Goal: Task Accomplishment & Management: Use online tool/utility

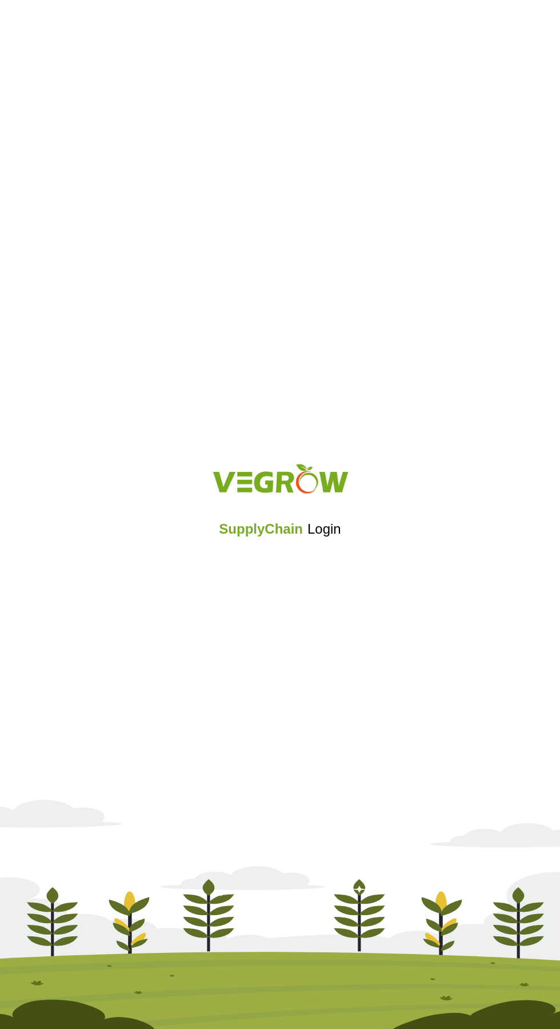
click at [281, 560] on iframe at bounding box center [281, 559] width 146 height 25
click at [273, 576] on div "SupplyChain Login" at bounding box center [280, 514] width 560 height 137
click at [293, 538] on h5 "SupplyChain Login" at bounding box center [280, 529] width 122 height 21
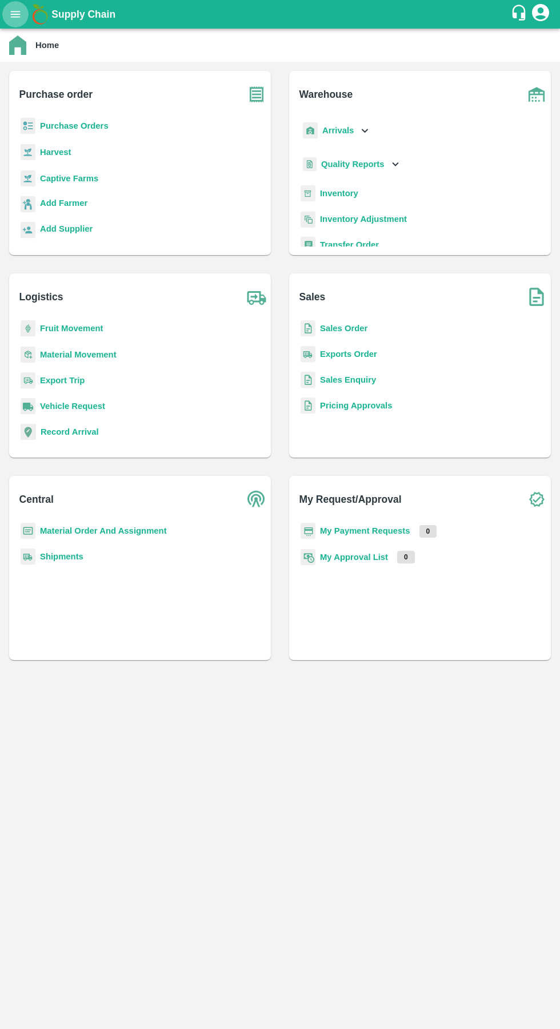
click at [15, 14] on icon "open drawer" at bounding box center [16, 14] width 10 height 6
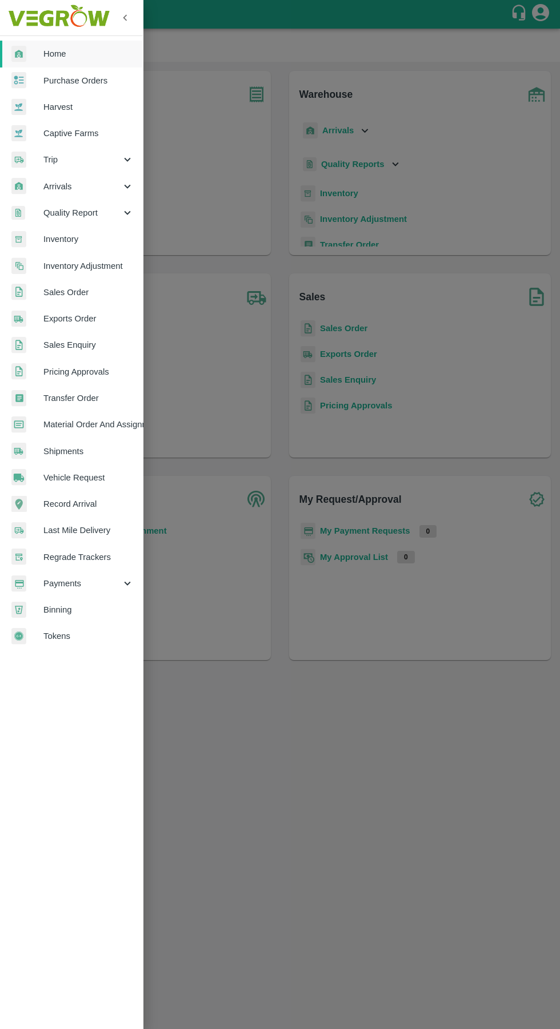
click at [309, 12] on div at bounding box center [280, 514] width 560 height 1029
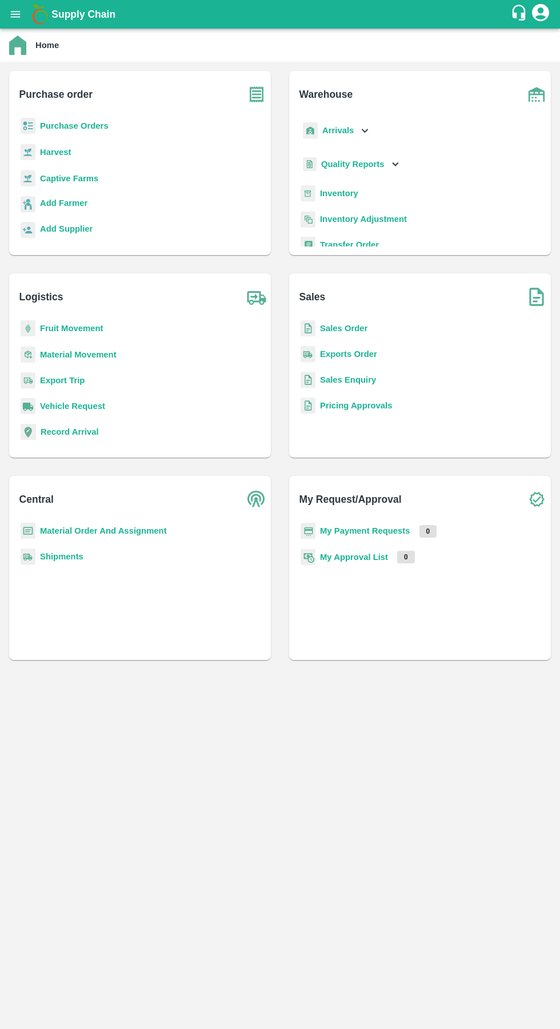
click at [343, 328] on b "Sales Order" at bounding box center [343, 328] width 47 height 9
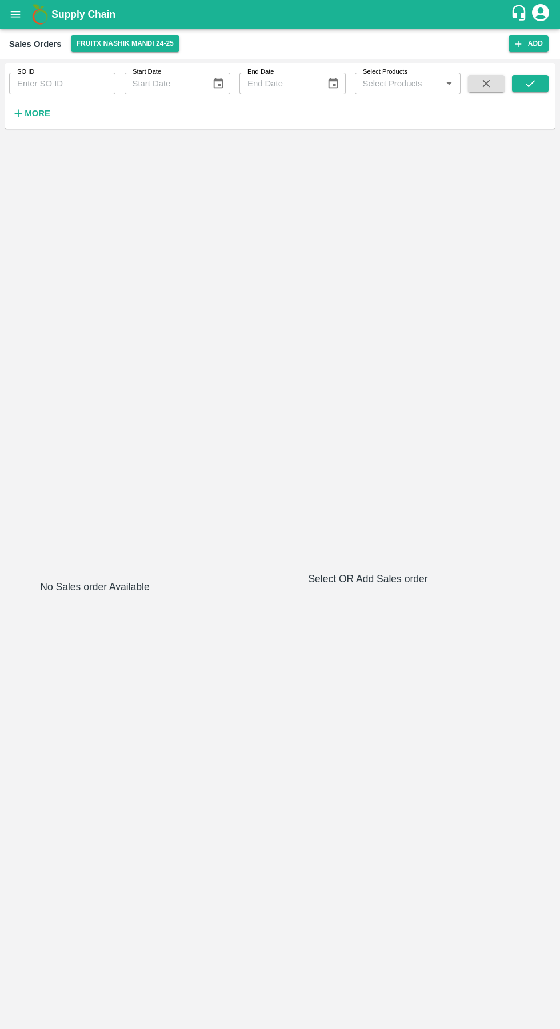
click at [31, 115] on strong "More" at bounding box center [38, 113] width 26 height 9
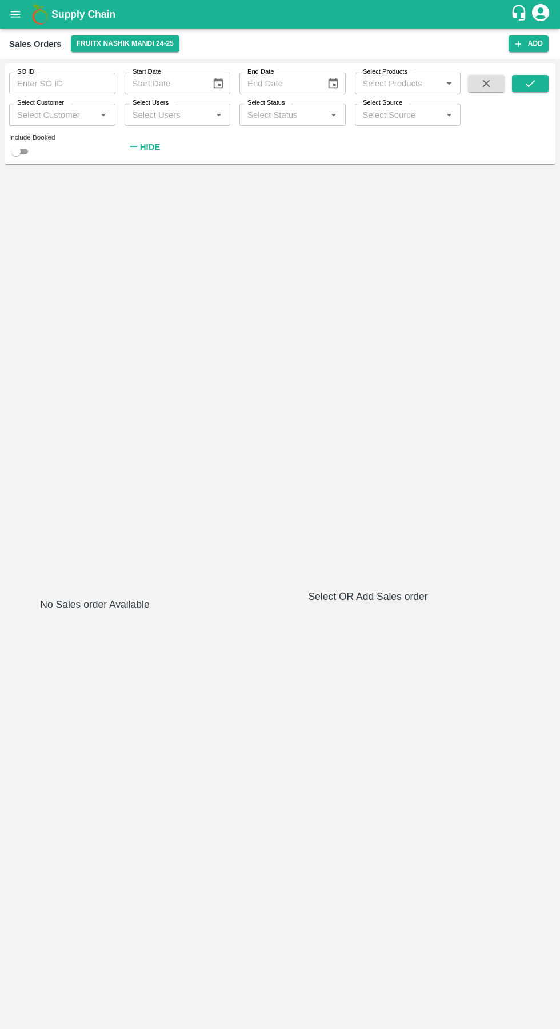
click at [67, 118] on input "Select Customer" at bounding box center [53, 114] width 81 height 15
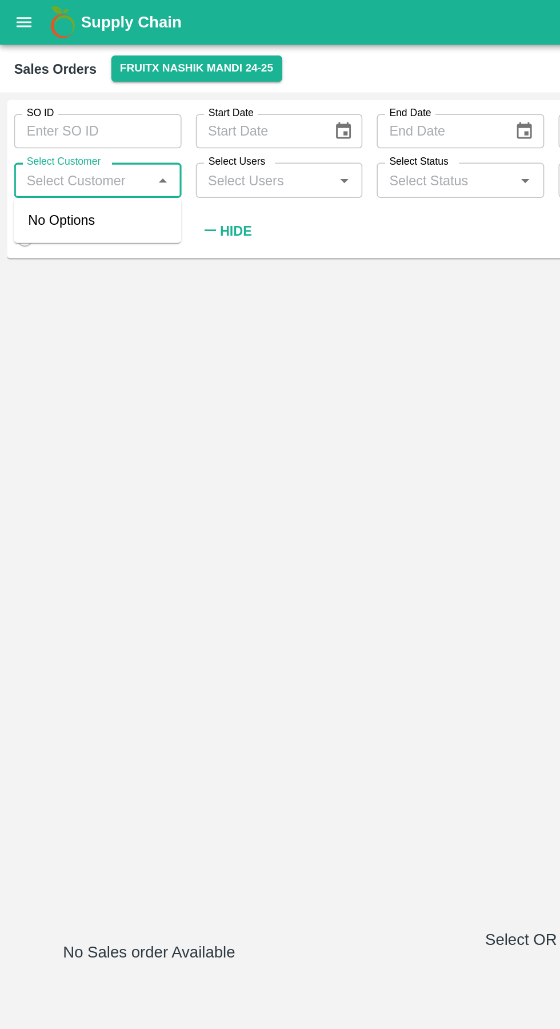
click at [297, 115] on input "Select Status" at bounding box center [283, 114] width 81 height 15
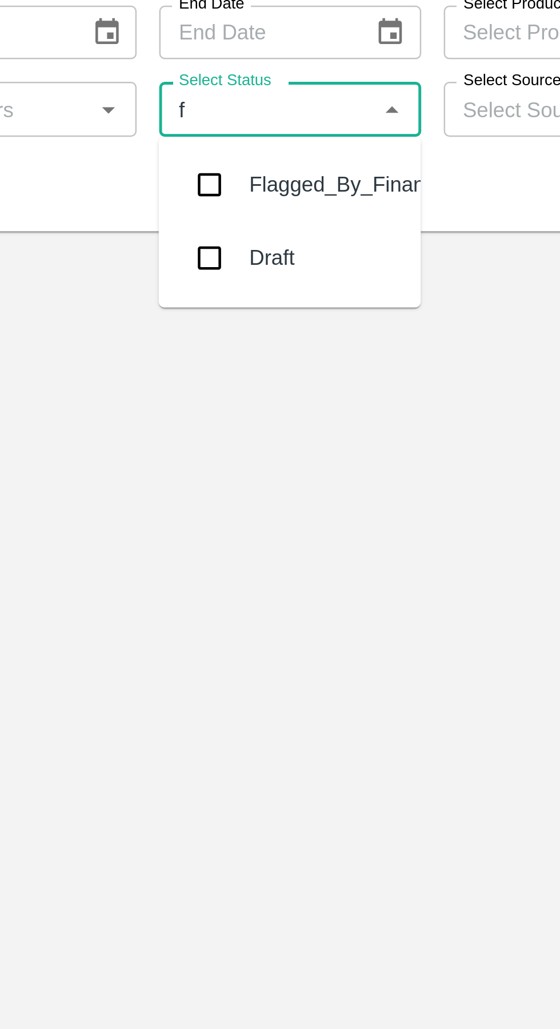
type input "fl"
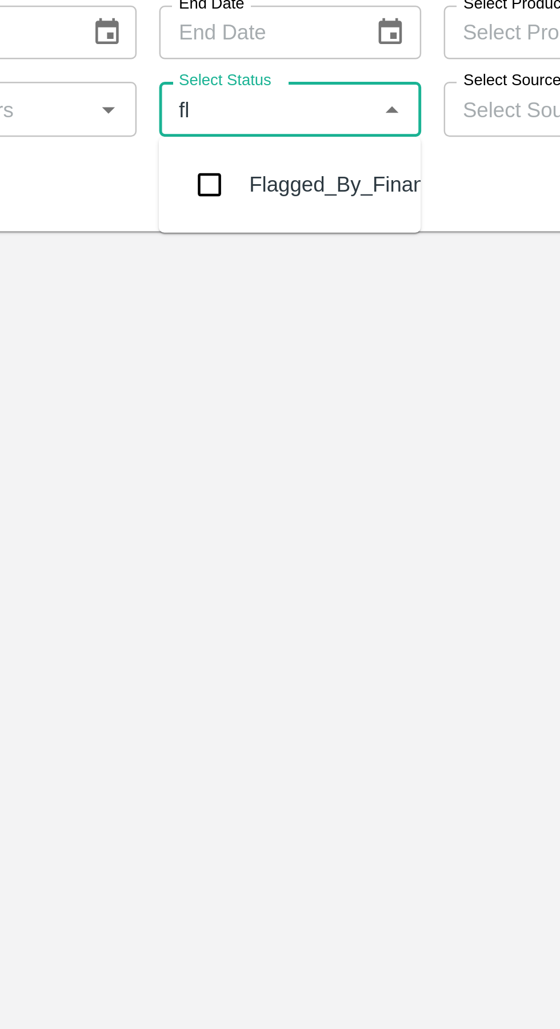
click at [266, 142] on input "checkbox" at bounding box center [260, 145] width 23 height 23
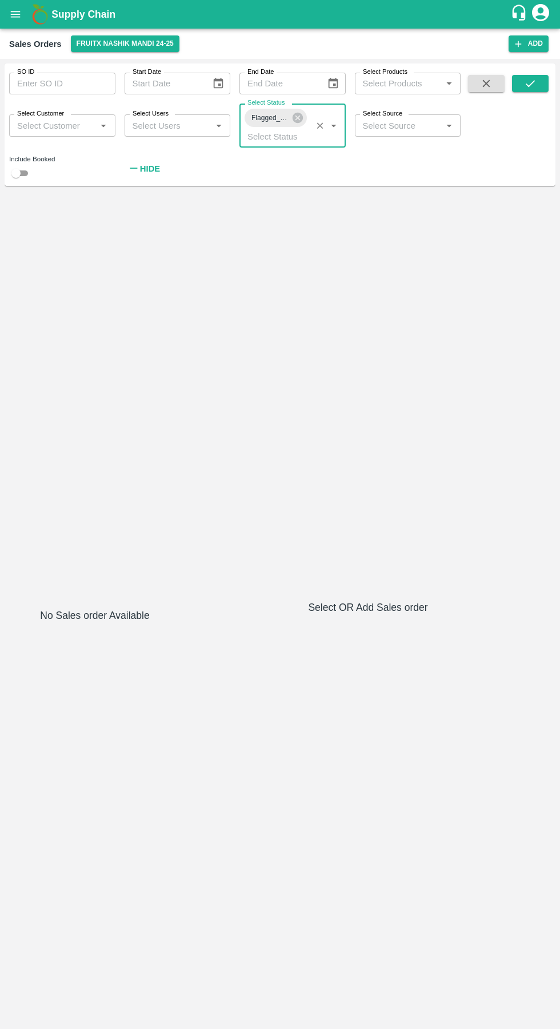
click at [531, 83] on icon "submit" at bounding box center [530, 83] width 13 height 13
click at [132, 46] on button "FruitX Nashik Mandi 24-25" at bounding box center [125, 43] width 109 height 17
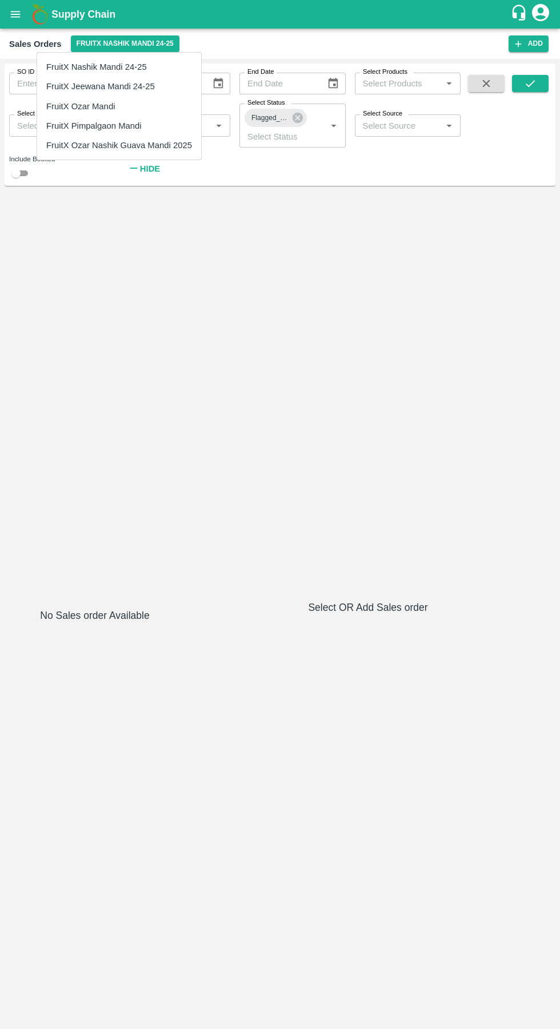
click at [100, 102] on li "FruitX Ozar Mandi" at bounding box center [119, 106] width 164 height 19
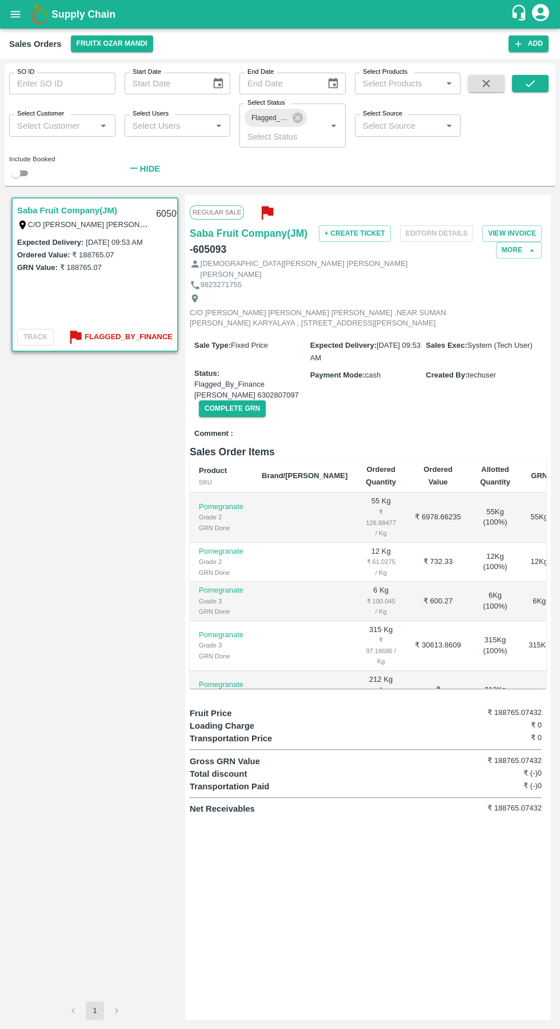
click at [68, 125] on input "Select Customer" at bounding box center [53, 125] width 81 height 15
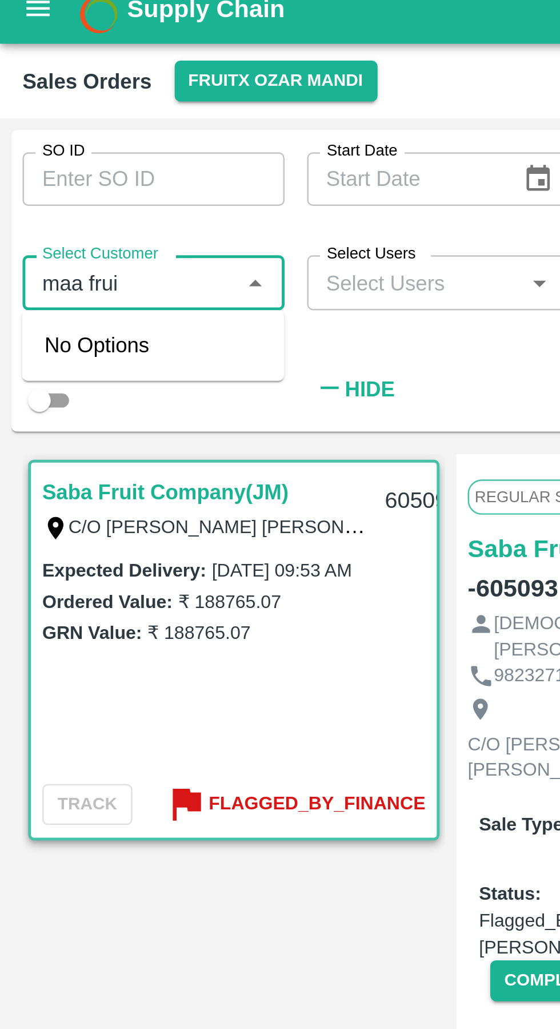
type input "maa fruit"
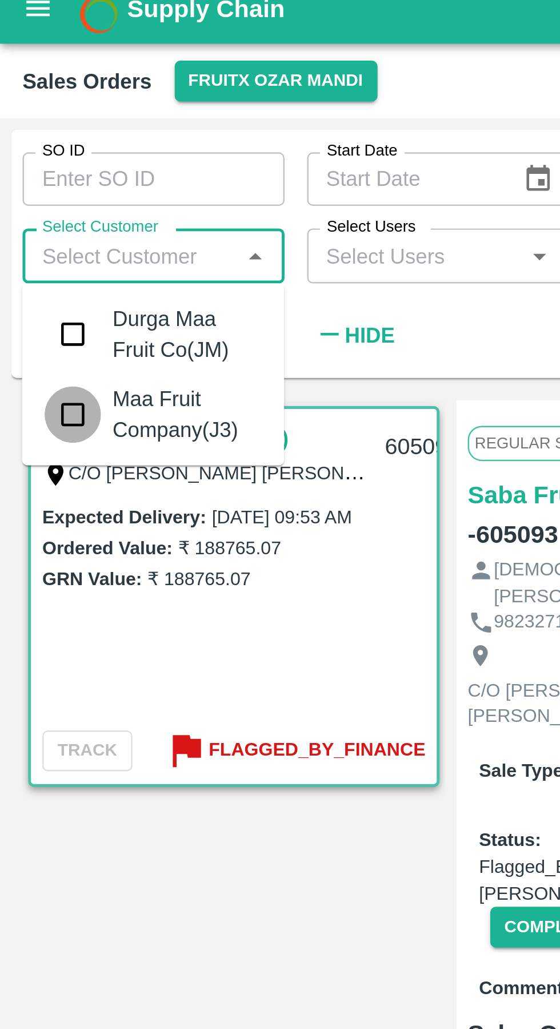
click at [34, 63] on div "SO ID SO ID Start Date Start Date End Date End Date Select Products Select Prod…" at bounding box center [280, 544] width 560 height 970
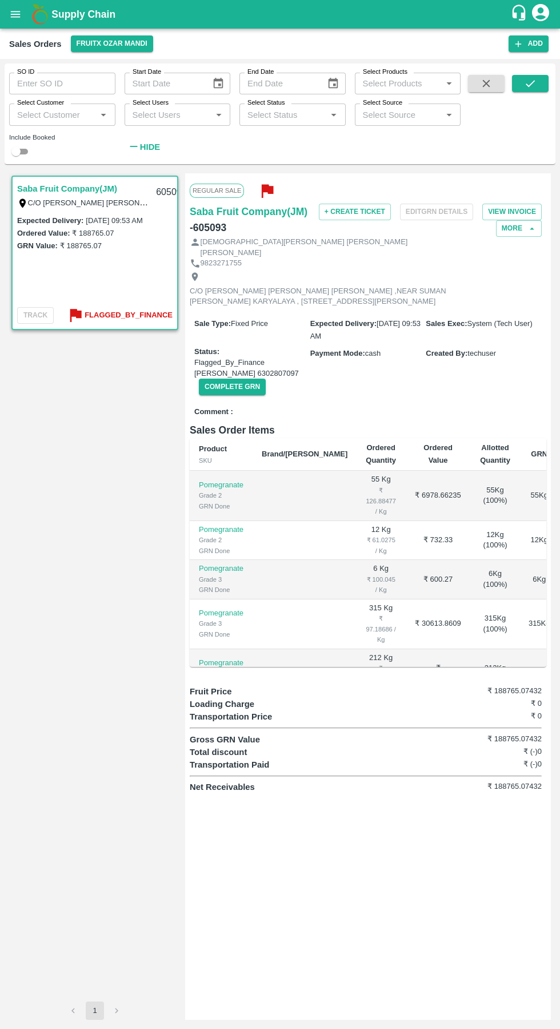
click at [531, 83] on icon "submit" at bounding box center [530, 83] width 13 height 13
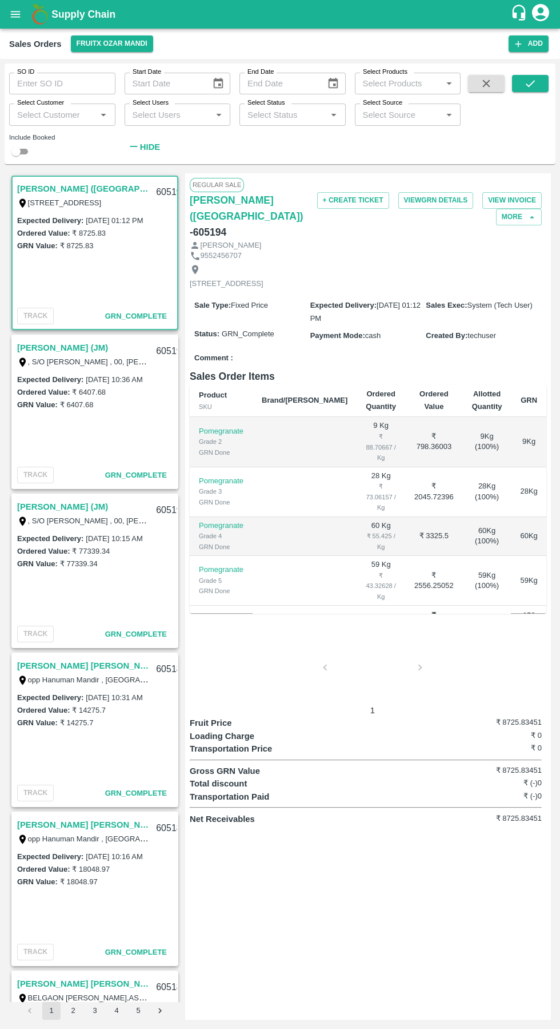
click at [304, 111] on input "Select Status" at bounding box center [283, 114] width 81 height 15
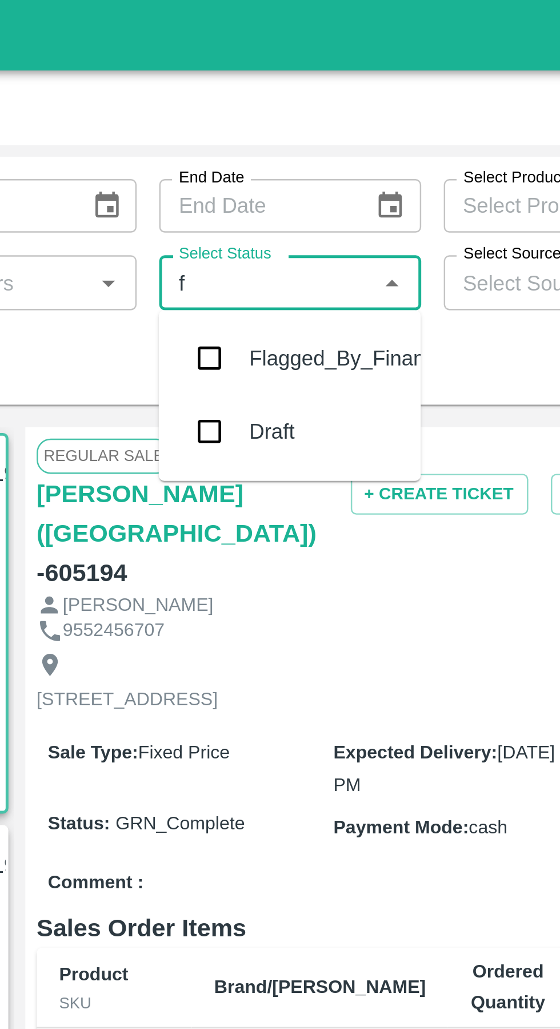
type input "fl"
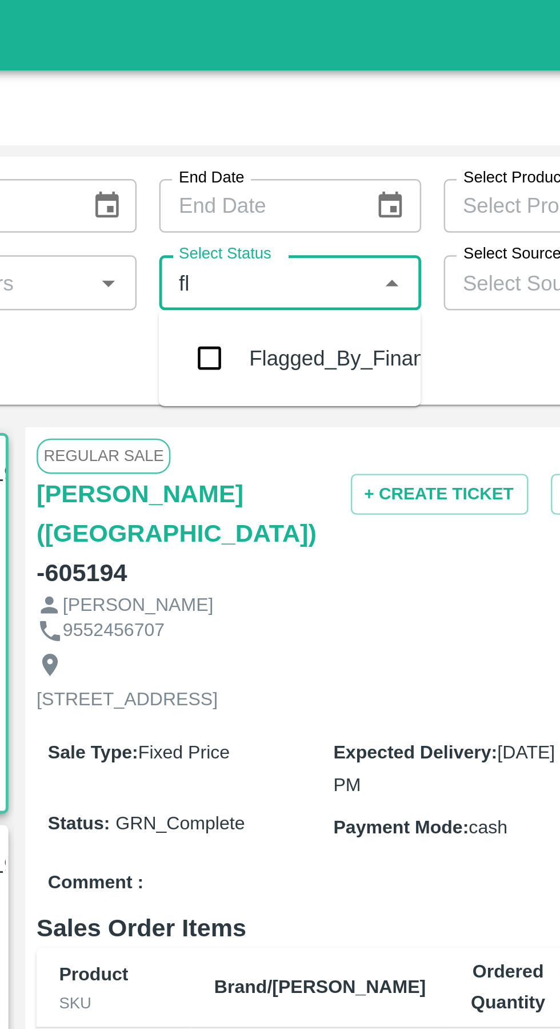
click at [262, 148] on input "checkbox" at bounding box center [260, 145] width 23 height 23
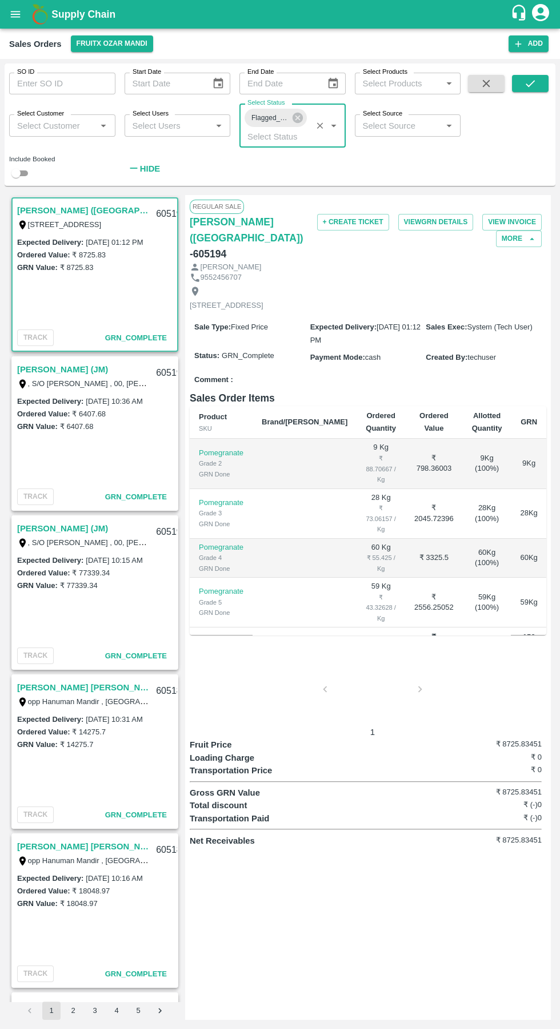
click at [531, 83] on icon "submit" at bounding box center [530, 83] width 9 height 7
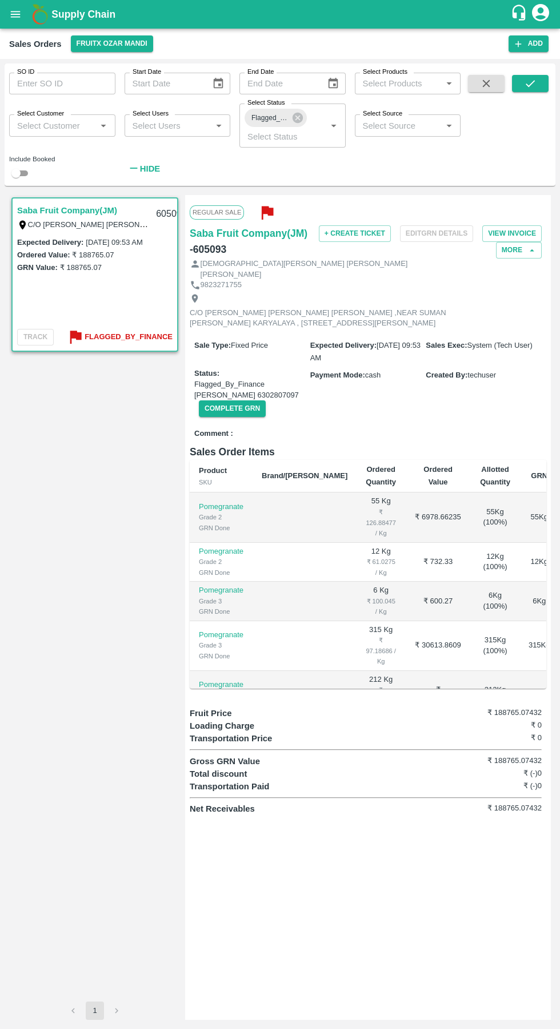
scroll to position [62, 0]
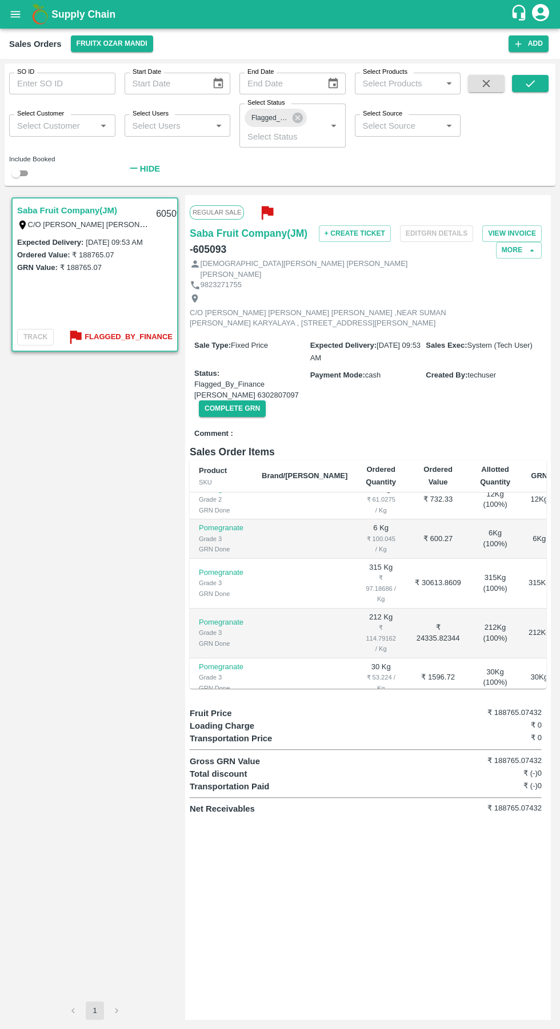
click at [239, 400] on button "Complete GRN" at bounding box center [232, 408] width 67 height 17
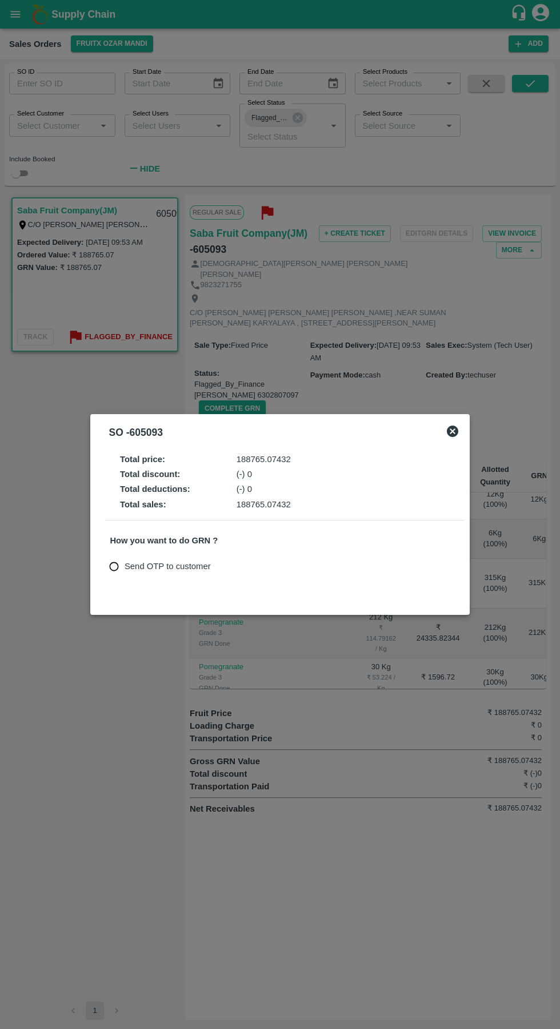
click at [119, 571] on input "Send OTP to customer" at bounding box center [113, 566] width 21 height 21
radio input "true"
click at [241, 568] on button "Send OTP" at bounding box center [243, 566] width 47 height 17
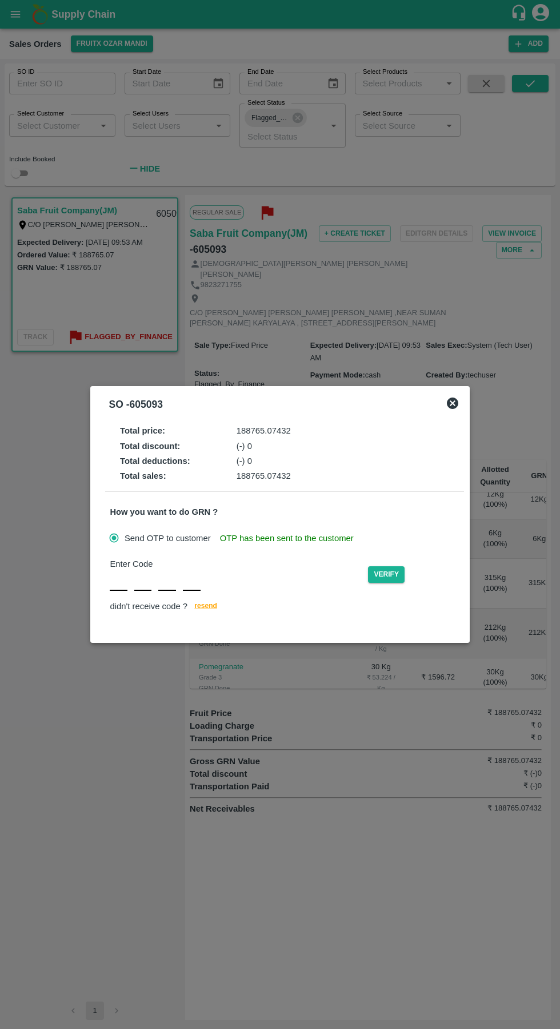
click at [119, 576] on input "text" at bounding box center [119, 580] width 18 height 21
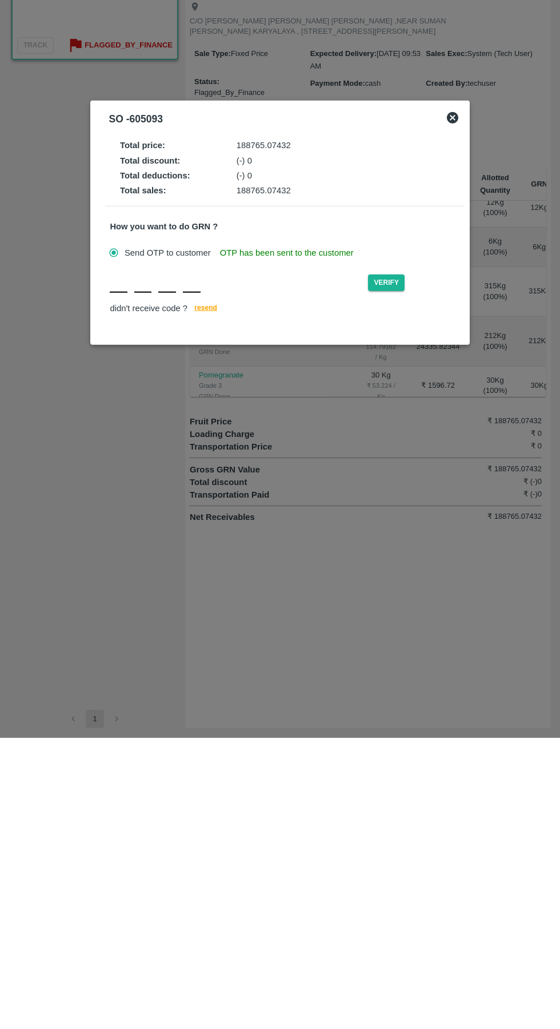
type input "I"
type input "G"
type input "B"
type input "X"
click at [389, 579] on button "Verify" at bounding box center [386, 574] width 37 height 17
